Goal: Check status: Check status

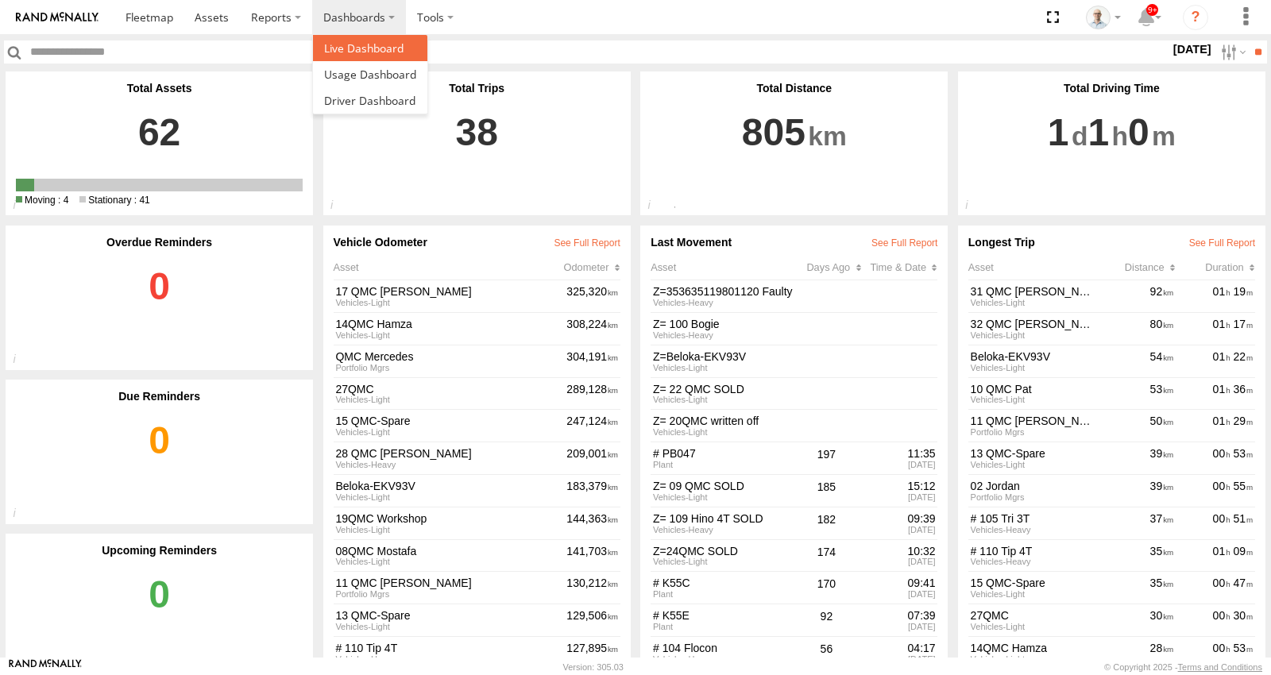
click at [355, 51] on span at bounding box center [363, 48] width 79 height 15
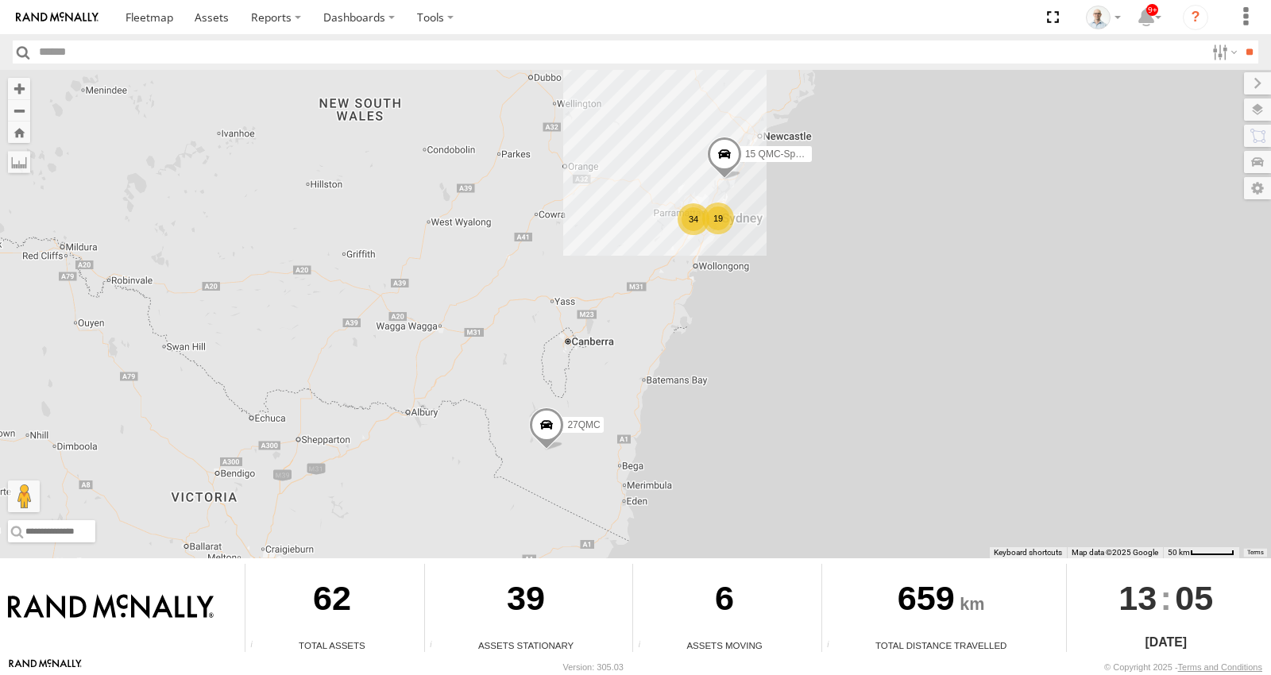
click at [712, 221] on div "19" at bounding box center [718, 219] width 32 height 32
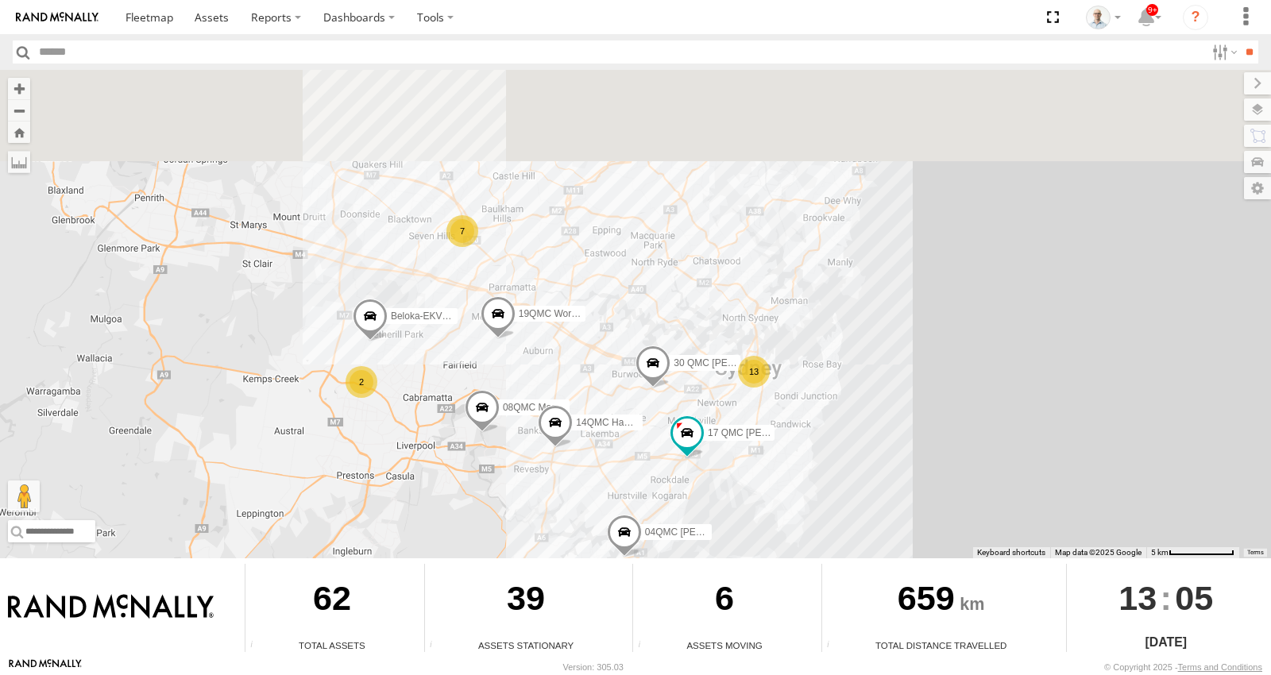
drag, startPoint x: 563, startPoint y: 137, endPoint x: 612, endPoint y: 338, distance: 207.0
click at [612, 338] on div "15 QMC-Spare 27QMC 13 2 08QMC Mostafa 2 7 Beloka-EKV93V 19QMC Workshop 14QMC Ha…" at bounding box center [635, 314] width 1271 height 489
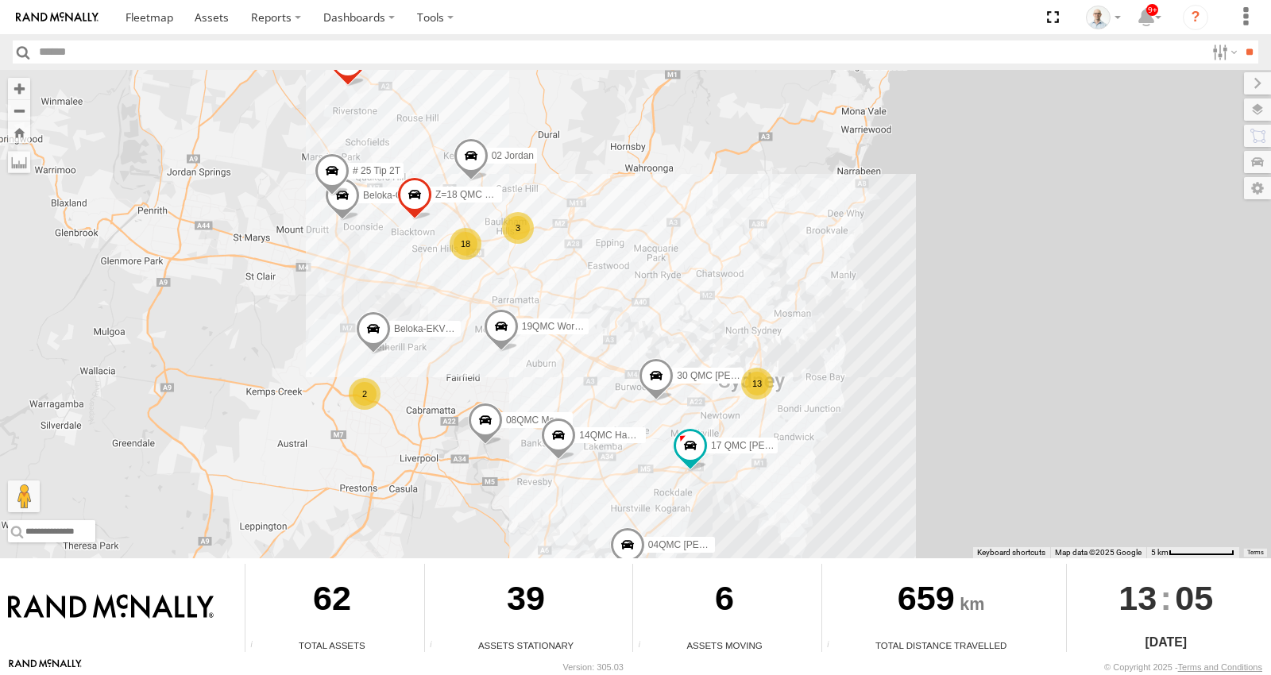
click at [461, 235] on div "18" at bounding box center [466, 244] width 32 height 32
